Goal: Check status: Check status

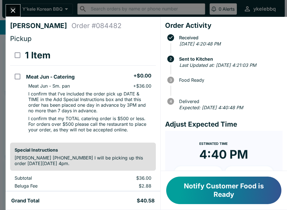
click at [15, 8] on icon "Close" at bounding box center [13, 11] width 8 height 8
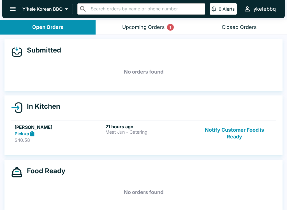
click at [155, 32] on button "Upcoming Orders 1" at bounding box center [144, 27] width 96 height 14
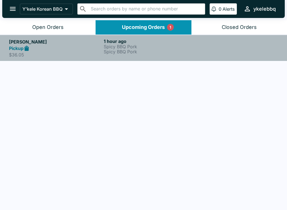
click at [181, 47] on p "Spicy BBQ Pork" at bounding box center [150, 46] width 92 height 5
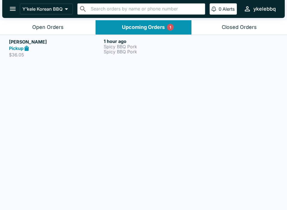
click at [32, 46] on div "Pickup" at bounding box center [55, 48] width 92 height 6
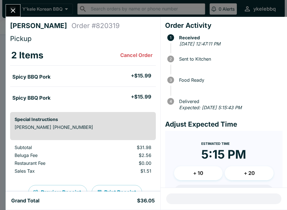
click at [27, 52] on h3 "2 Items" at bounding box center [27, 55] width 32 height 11
click at [17, 13] on icon "Close" at bounding box center [13, 11] width 8 height 8
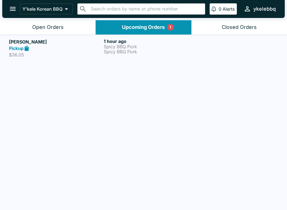
click at [9, 12] on icon "open drawer" at bounding box center [13, 9] width 8 height 8
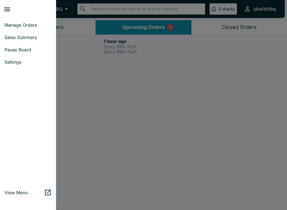
click at [88, 112] on div at bounding box center [143, 105] width 287 height 210
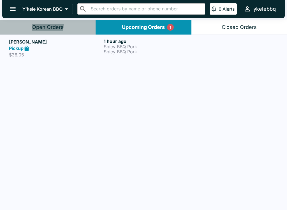
click at [37, 25] on div "Open Orders" at bounding box center [47, 27] width 31 height 6
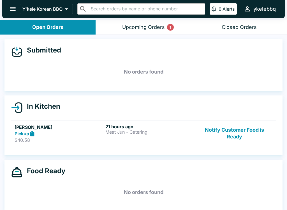
click at [136, 33] on button "Upcoming Orders 1" at bounding box center [144, 27] width 96 height 14
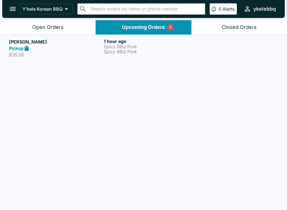
click at [45, 46] on div "Pickup" at bounding box center [55, 48] width 92 height 6
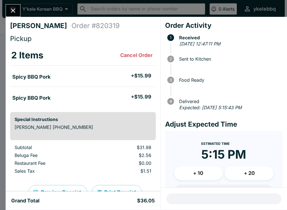
click at [6, 11] on button "Close" at bounding box center [13, 10] width 14 height 12
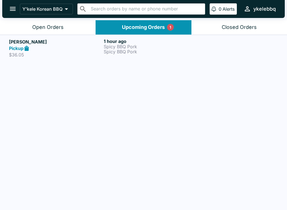
click at [32, 28] on button "Open Orders" at bounding box center [48, 27] width 96 height 14
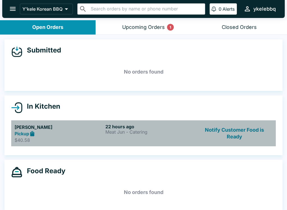
click at [172, 127] on h6 "22 hours ago" at bounding box center [149, 127] width 89 height 6
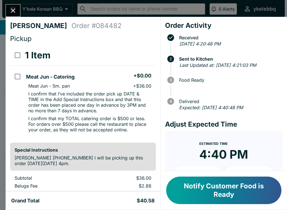
click at [17, 15] on button "Close" at bounding box center [13, 10] width 14 height 12
